Goal: Information Seeking & Learning: Learn about a topic

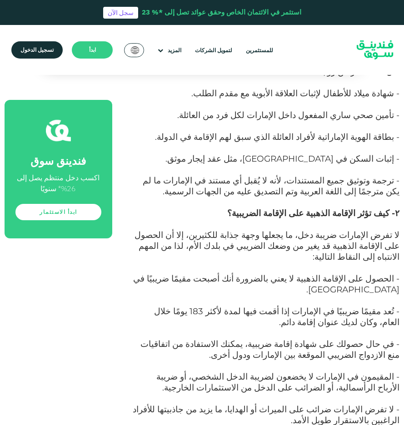
scroll to position [8025, 0]
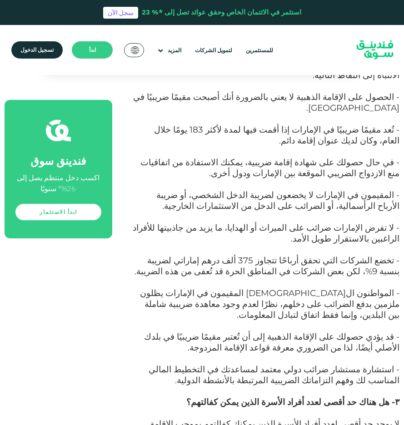
drag, startPoint x: 241, startPoint y: 335, endPoint x: 156, endPoint y: 171, distance: 185.1
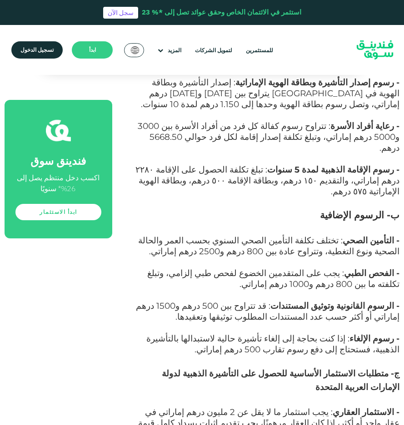
scroll to position [4436, 0]
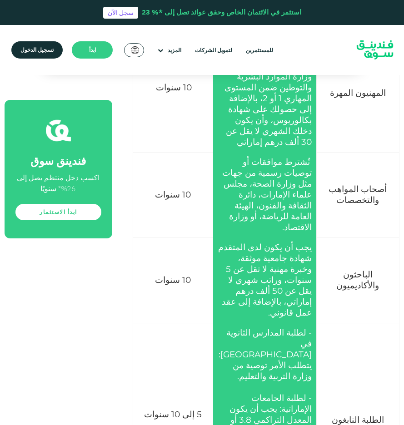
scroll to position [2195, 0]
